Goal: Task Accomplishment & Management: Complete application form

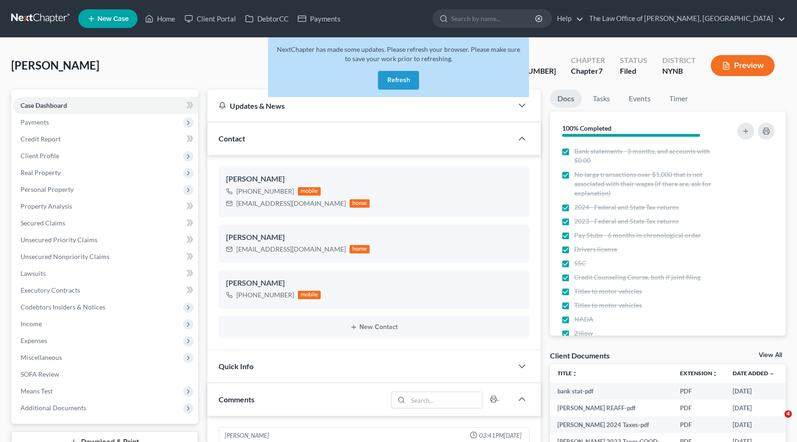
select select "0"
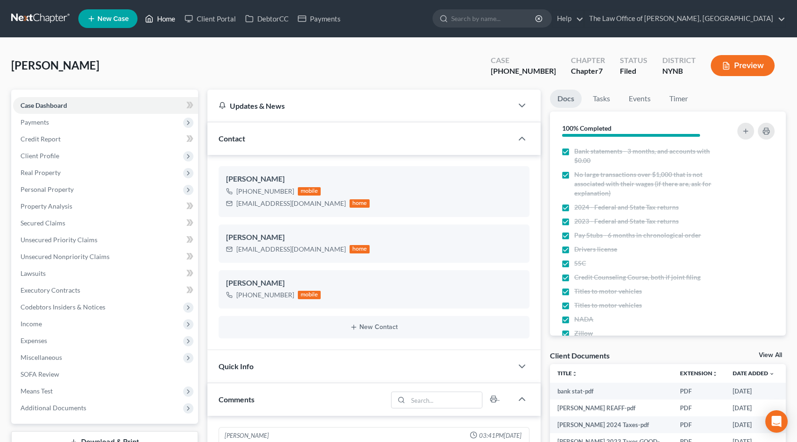
click at [152, 23] on icon at bounding box center [149, 18] width 8 height 11
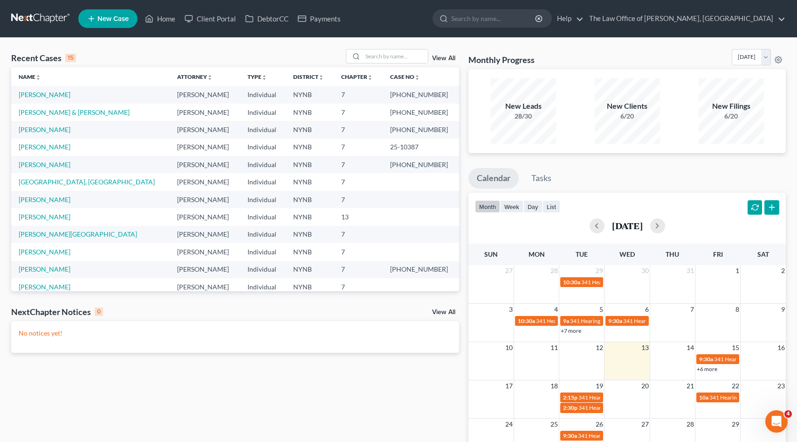
click at [117, 19] on span "New Case" at bounding box center [112, 18] width 31 height 7
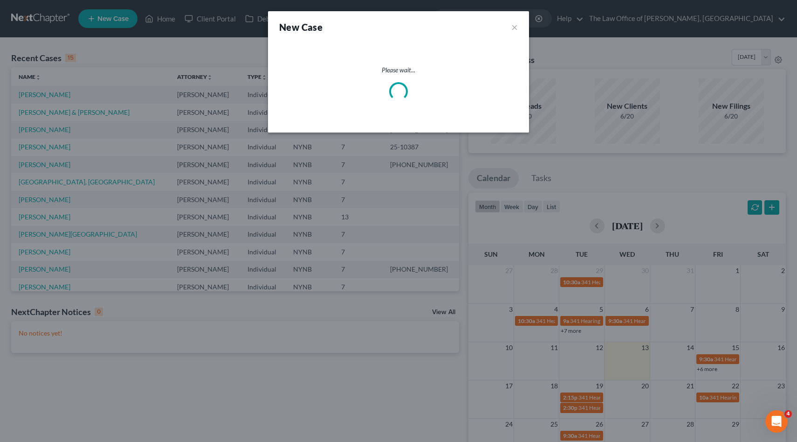
select select "54"
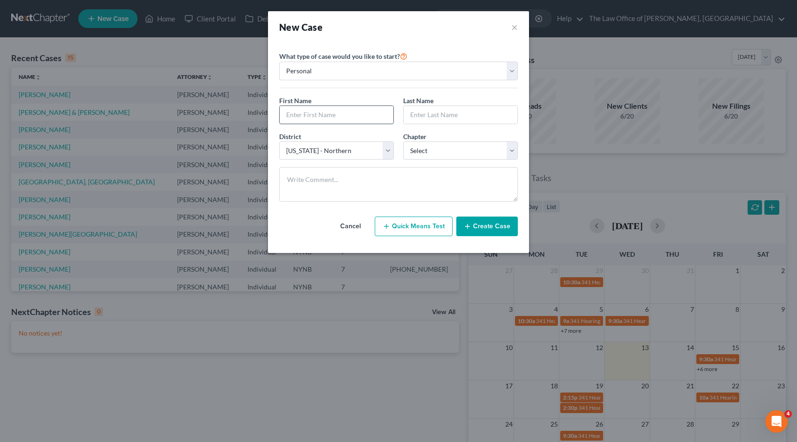
click at [336, 111] on input "text" at bounding box center [337, 115] width 114 height 18
type input "Darlene"
type input "Smith"
click at [422, 155] on select "Select 7 11 12 13" at bounding box center [460, 150] width 115 height 19
select select "0"
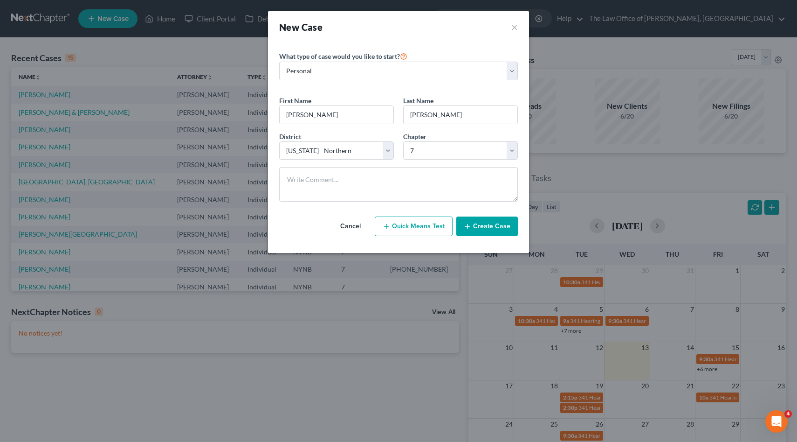
click at [495, 220] on button "Create Case" at bounding box center [487, 226] width 62 height 20
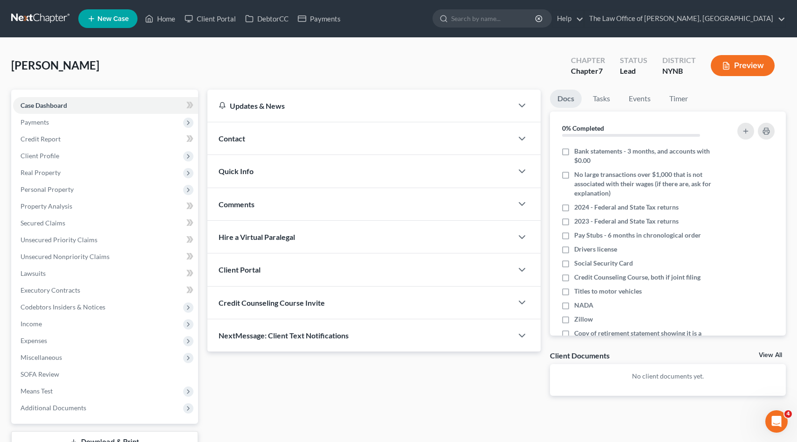
click at [239, 138] on span "Contact" at bounding box center [232, 138] width 27 height 9
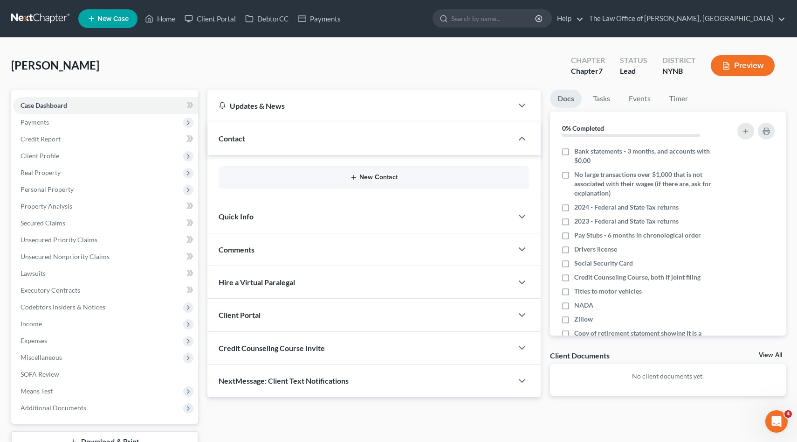
click at [373, 179] on button "New Contact" at bounding box center [374, 176] width 297 height 7
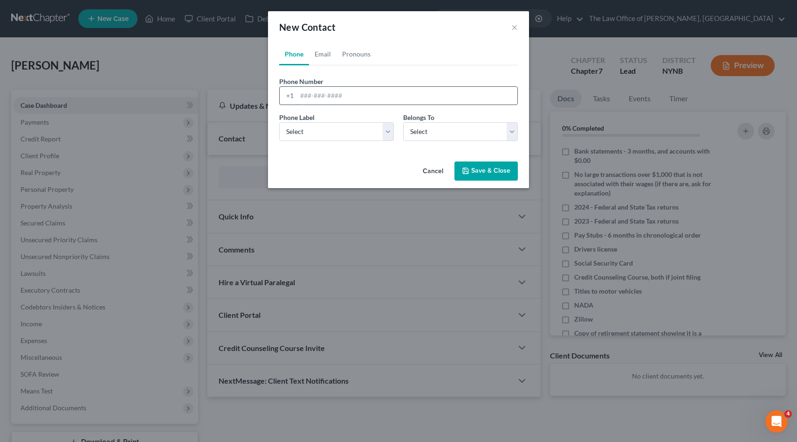
click at [362, 98] on input "tel" at bounding box center [407, 96] width 221 height 18
type input "5184288643"
click at [351, 122] on div "Phone Label * Select Mobile Home Work Other" at bounding box center [337, 126] width 124 height 28
click at [351, 131] on select "Select Mobile Home Work Other" at bounding box center [336, 131] width 115 height 19
select select "0"
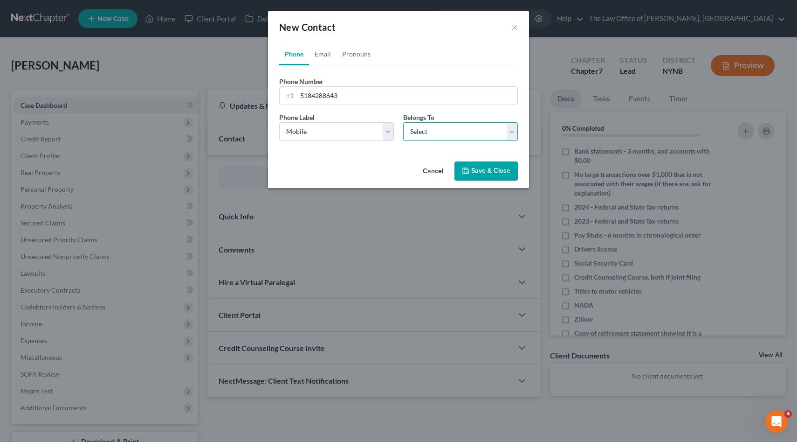
click at [417, 125] on select "Select Client Other" at bounding box center [460, 131] width 115 height 19
select select "0"
click at [324, 55] on link "Email" at bounding box center [323, 54] width 28 height 22
click at [325, 87] on input "email" at bounding box center [407, 96] width 221 height 18
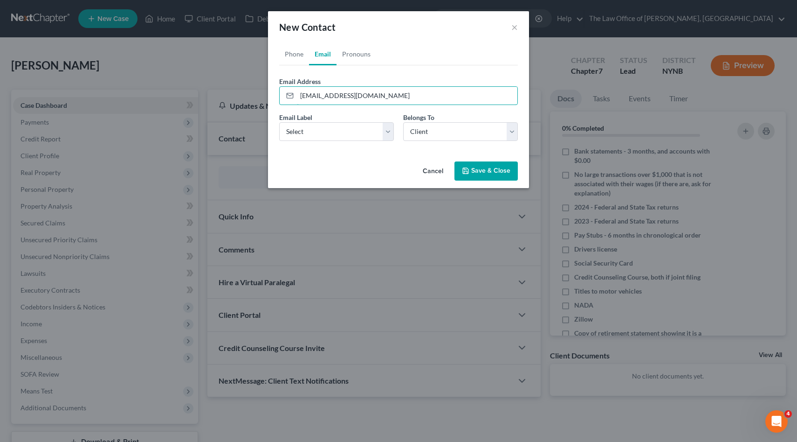
type input "smithdarlene995@yahooc.om"
click at [347, 143] on div "Email Label Select Home Work Other Belongs To * Select Client Other" at bounding box center [399, 130] width 248 height 36
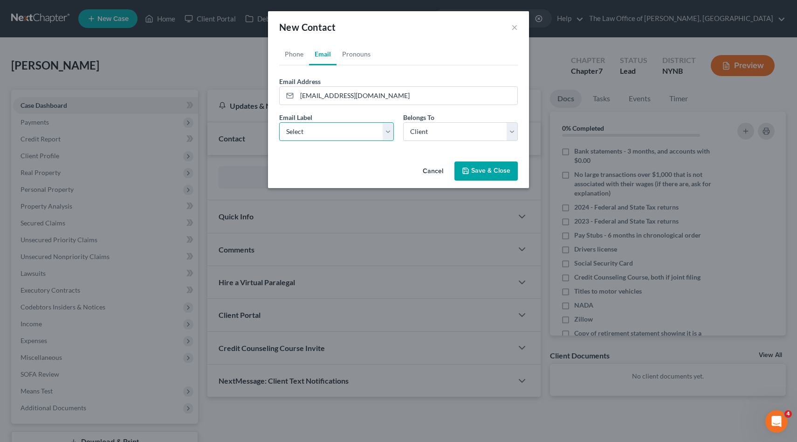
click at [347, 134] on select "Select Home Work Other" at bounding box center [336, 131] width 115 height 19
select select "0"
click at [421, 132] on select "Select Client Other" at bounding box center [460, 131] width 115 height 19
click at [325, 93] on input "smithdarlene995@yahooc.om" at bounding box center [407, 96] width 221 height 18
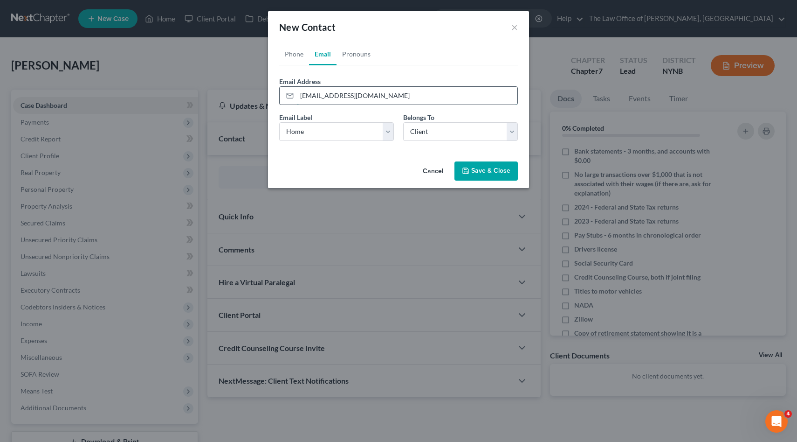
click at [325, 93] on input "smithdarlene995@yahooc.om" at bounding box center [407, 96] width 221 height 18
click at [374, 97] on input "smithdarlene995@yahooc.om" at bounding box center [407, 96] width 221 height 18
click at [376, 97] on input "smithdarlene995@yahooc.om" at bounding box center [407, 96] width 221 height 18
click at [371, 96] on input "smithdarlene995@yahoo.com" at bounding box center [407, 96] width 221 height 18
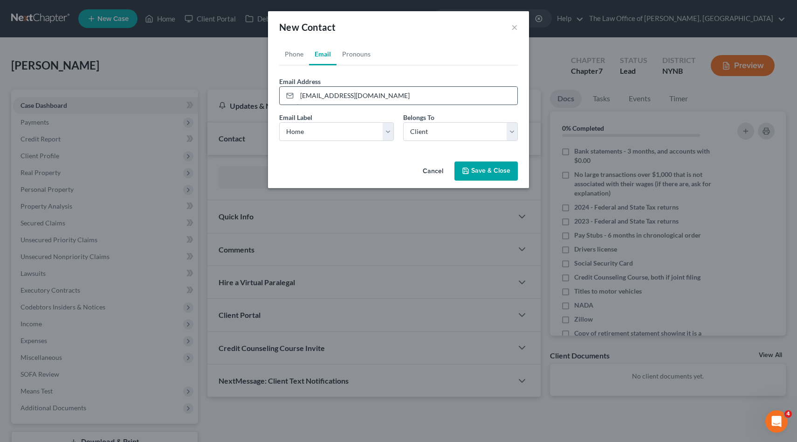
click at [371, 96] on input "smithdarlene995@yahoo.com" at bounding box center [407, 96] width 221 height 18
type input "smithdarlene995@yahoo.com"
click at [511, 169] on button "Save & Close" at bounding box center [486, 171] width 63 height 20
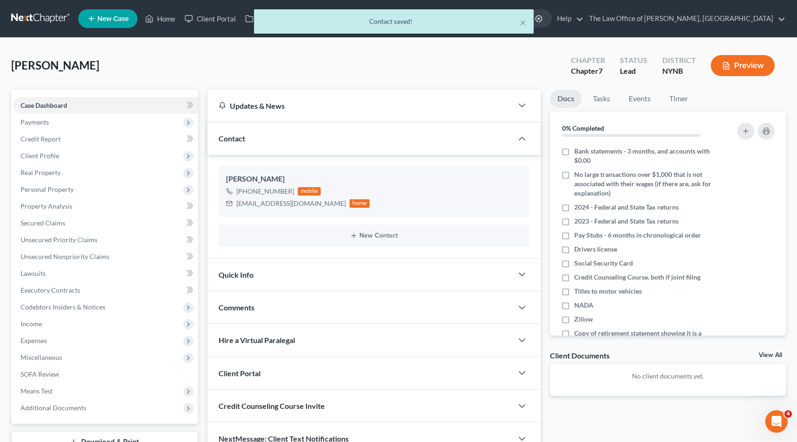
scroll to position [70, 0]
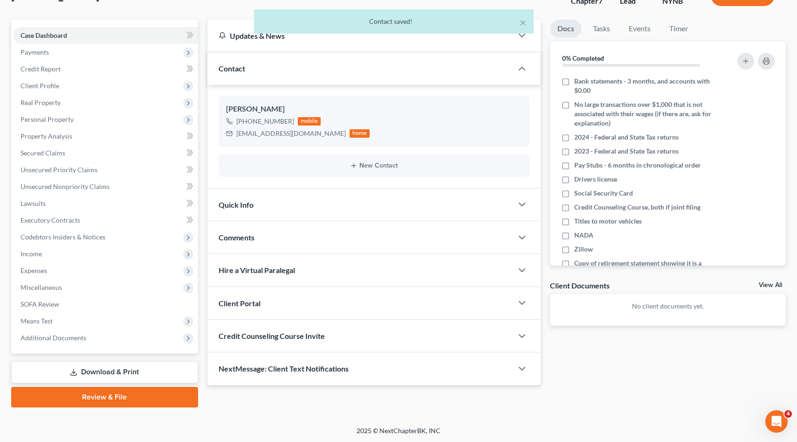
click at [278, 308] on div "Client Portal" at bounding box center [360, 303] width 306 height 32
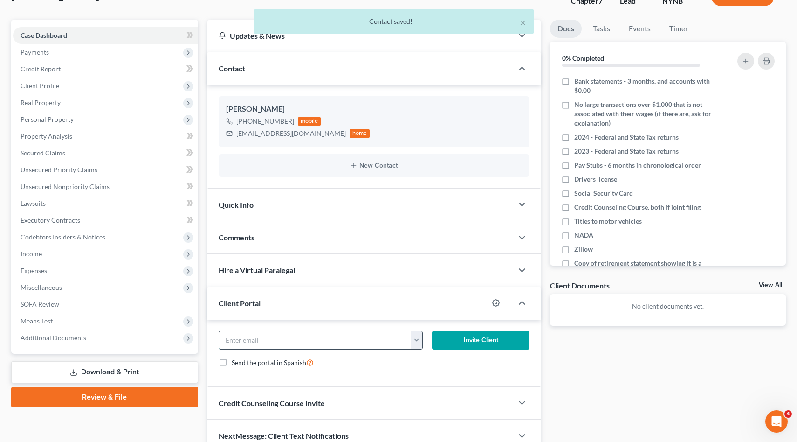
click at [287, 333] on input "email" at bounding box center [315, 340] width 193 height 18
paste input "smithdarlene995@yahoo.com"
type input "smithdarlene995@yahoo.com"
click button "Invite Client" at bounding box center [480, 340] width 97 height 19
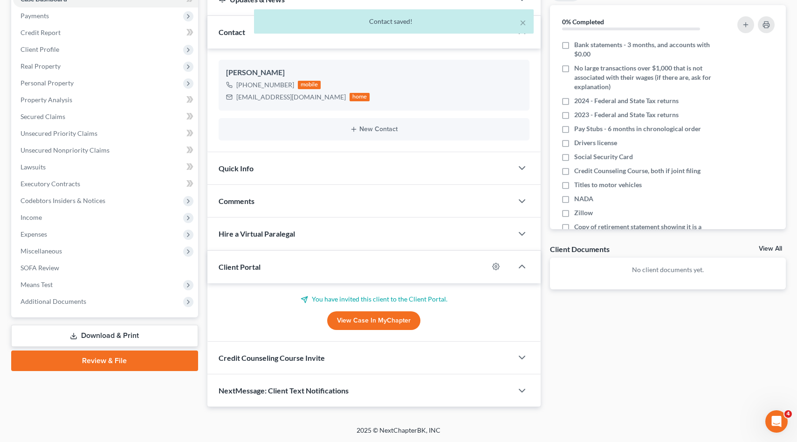
click at [269, 355] on span "Credit Counseling Course Invite" at bounding box center [272, 357] width 106 height 9
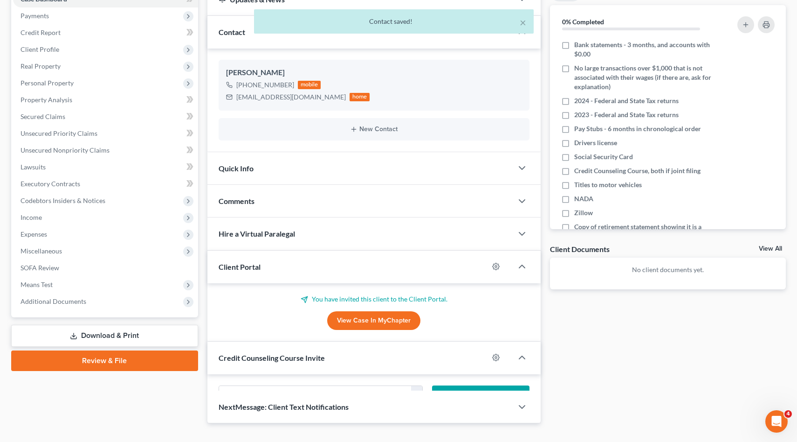
scroll to position [107, 0]
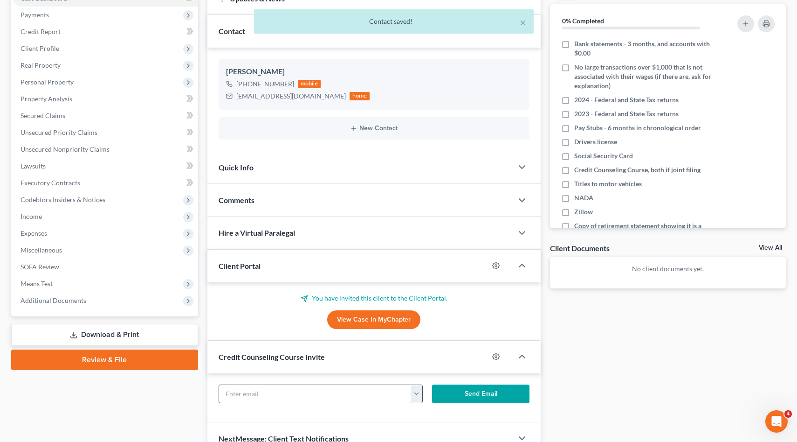
click at [286, 390] on input "text" at bounding box center [315, 394] width 193 height 18
paste input "smithdarlene995@yahoo.com"
type input "smithdarlene995@yahoo.com"
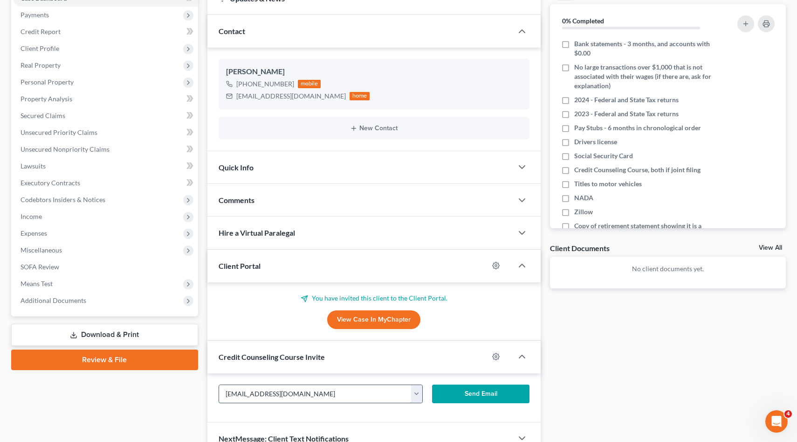
click button "Send Email" at bounding box center [480, 393] width 97 height 19
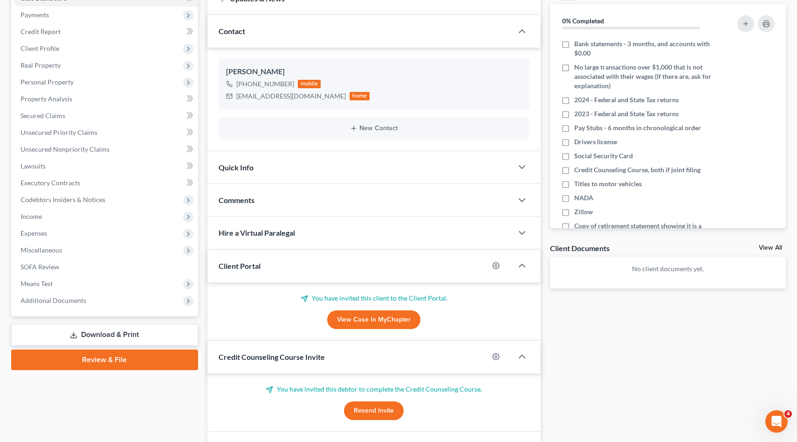
scroll to position [0, 0]
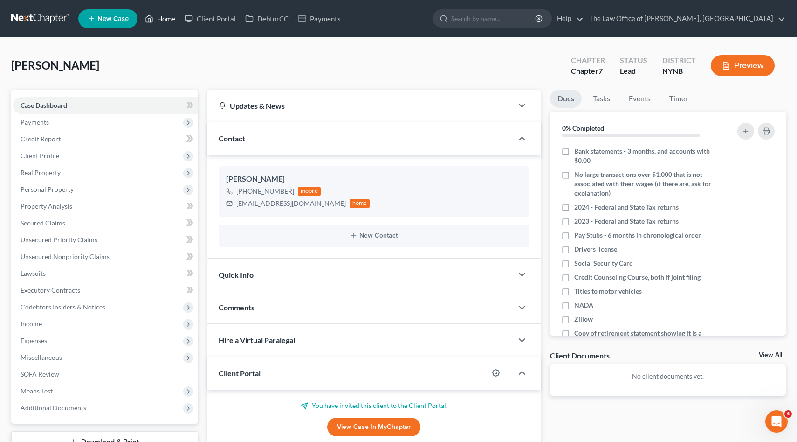
click at [164, 18] on link "Home" at bounding box center [160, 18] width 40 height 17
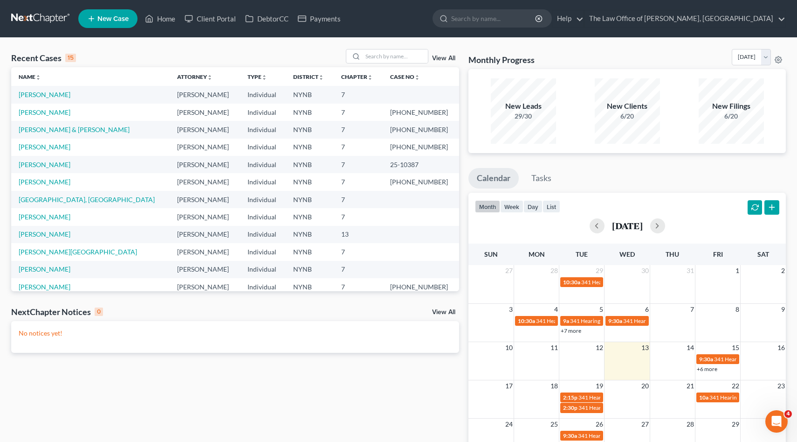
click at [44, 100] on td "Smith, Darlene" at bounding box center [90, 94] width 159 height 17
click at [44, 97] on link "Smith, Darlene" at bounding box center [45, 94] width 52 height 8
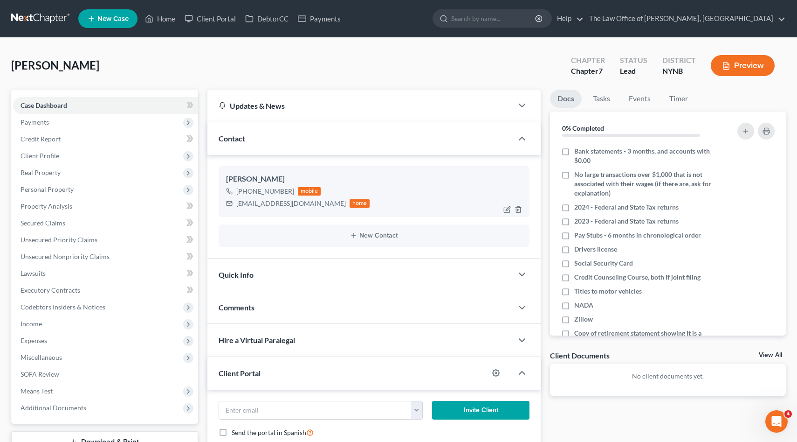
click at [287, 188] on div "+1 (518) 428-8643" at bounding box center [265, 191] width 58 height 9
drag, startPoint x: 287, startPoint y: 188, endPoint x: 245, endPoint y: 188, distance: 42.4
click at [245, 188] on div "+1 (518) 428-8643" at bounding box center [265, 191] width 58 height 9
copy div "(518) 428-8643"
click at [233, 173] on div "Darlene Smith" at bounding box center [374, 178] width 297 height 11
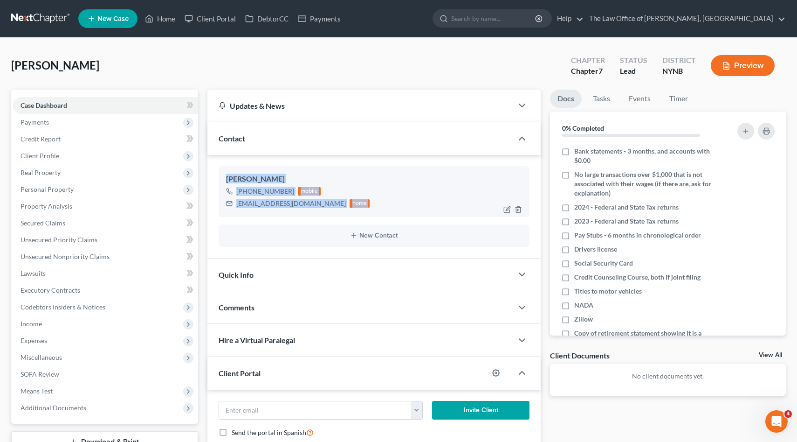
drag, startPoint x: 233, startPoint y: 173, endPoint x: 371, endPoint y: 201, distance: 140.3
click at [371, 201] on div "Darlene Smith +1 (518) 428-8643 mobile smithdarlene995@yahoo.com home" at bounding box center [374, 191] width 311 height 50
copy div "Darlene Smith +1 (518) 428-8643 mobile smithdarlene995@yahoo.com home New Conta…"
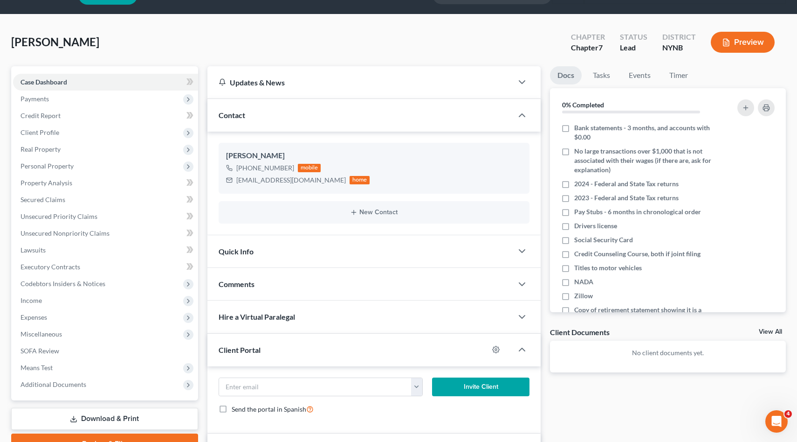
click at [269, 276] on div "Comments" at bounding box center [360, 284] width 306 height 32
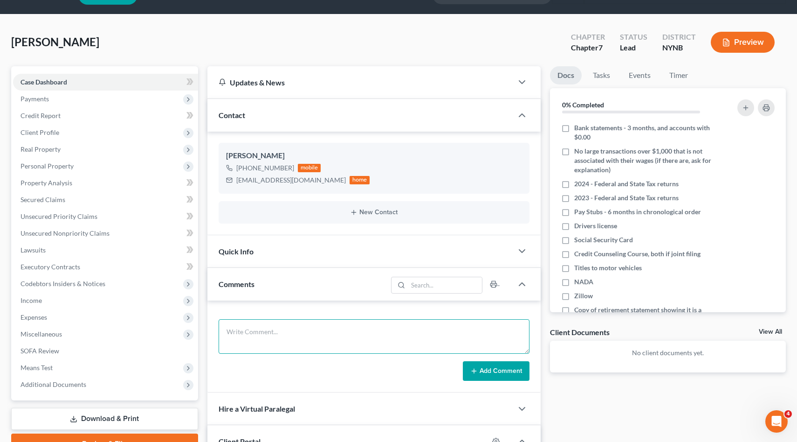
click at [294, 331] on textarea at bounding box center [374, 336] width 311 height 35
